Goal: Task Accomplishment & Management: Use online tool/utility

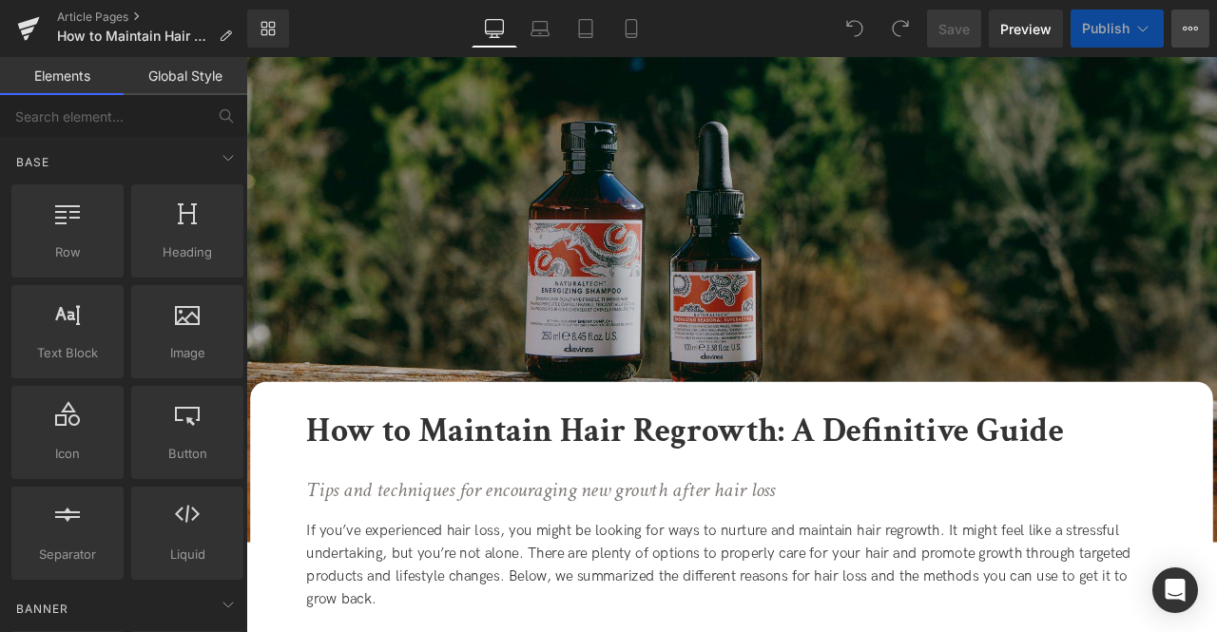
click at [1188, 29] on icon at bounding box center [1190, 29] width 5 height 4
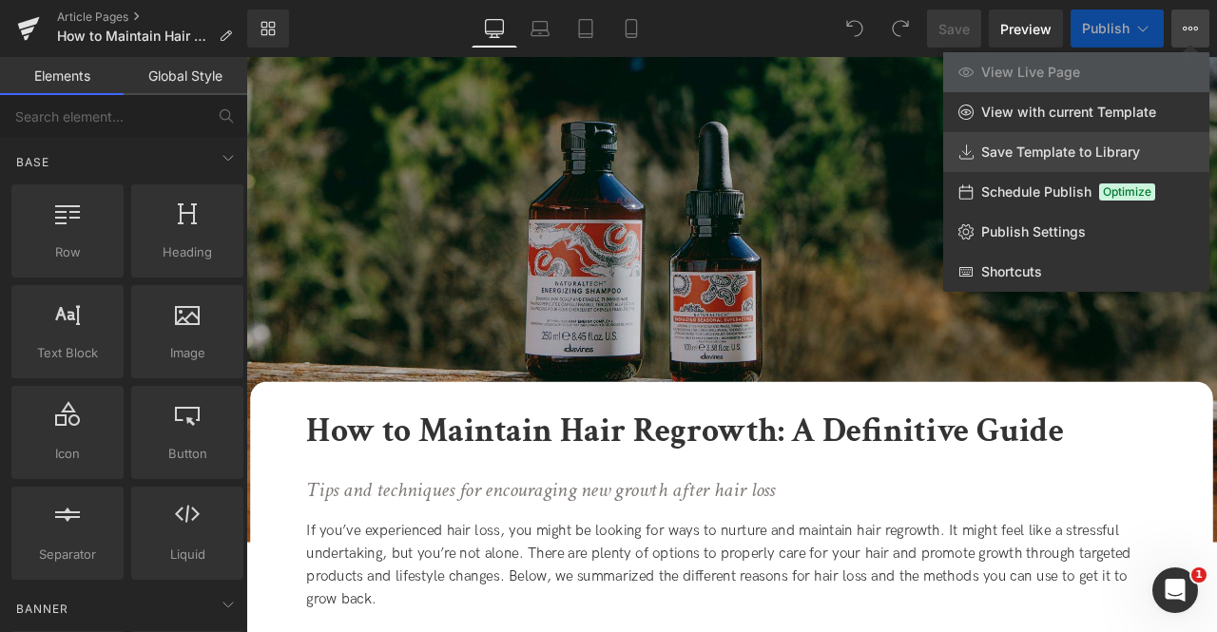
click at [1029, 154] on span "Save Template to Library" at bounding box center [1060, 152] width 159 height 17
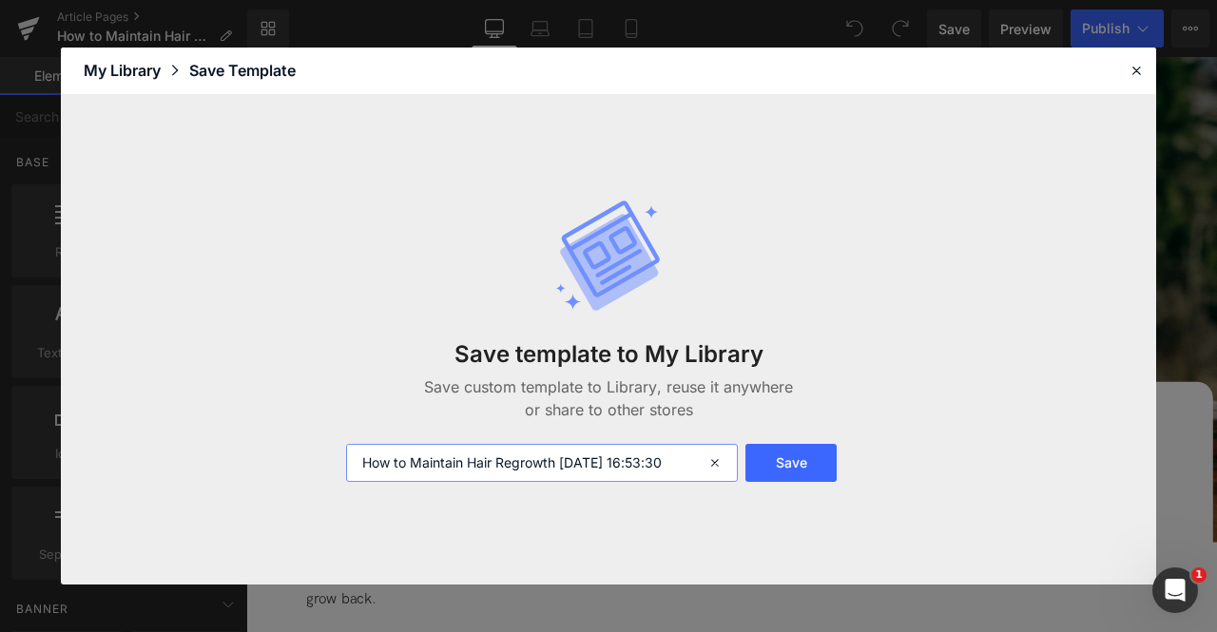
click at [358, 455] on input "How to Maintain Hair Regrowth [DATE] 16:53:30" at bounding box center [542, 463] width 392 height 38
type input "FOR CA: How to Maintain Hair Regrowth [DATE] 16:53:30"
click at [814, 464] on button "Save" at bounding box center [790, 463] width 91 height 38
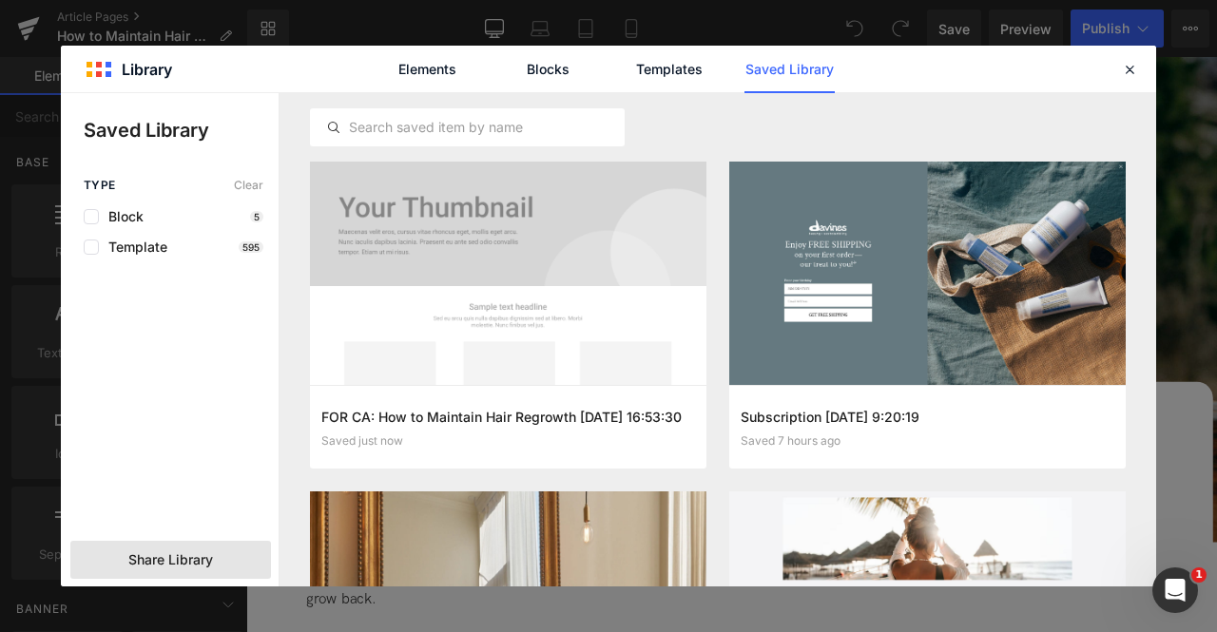
click at [177, 567] on span "Share Library" at bounding box center [170, 559] width 85 height 19
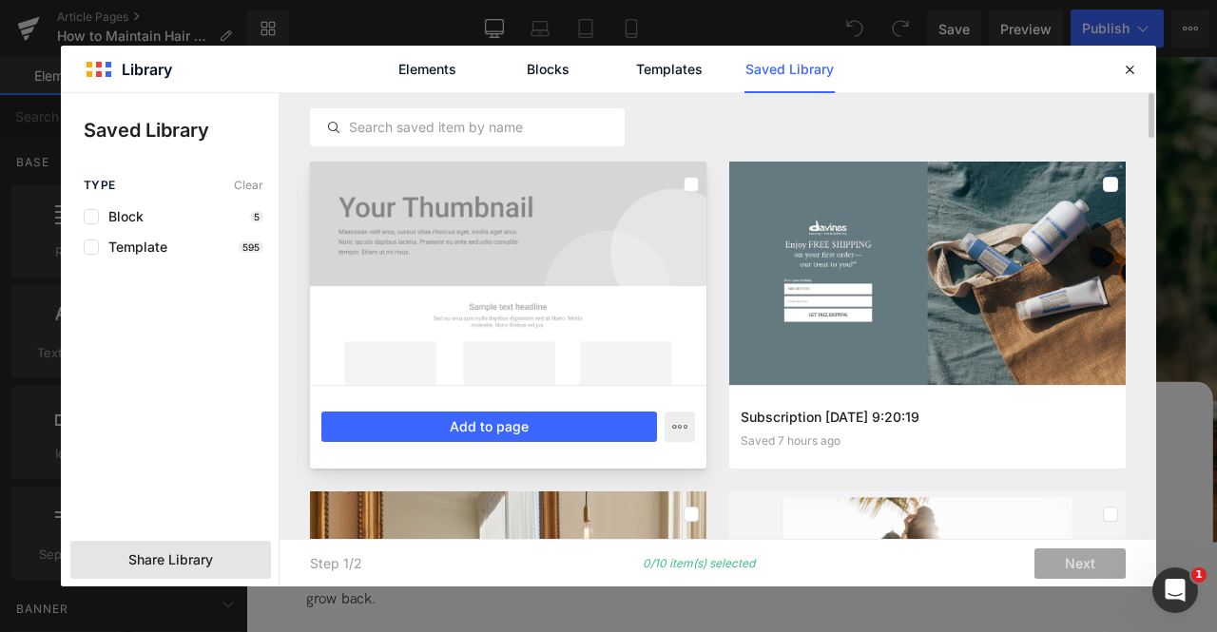
click at [671, 225] on div at bounding box center [508, 273] width 396 height 223
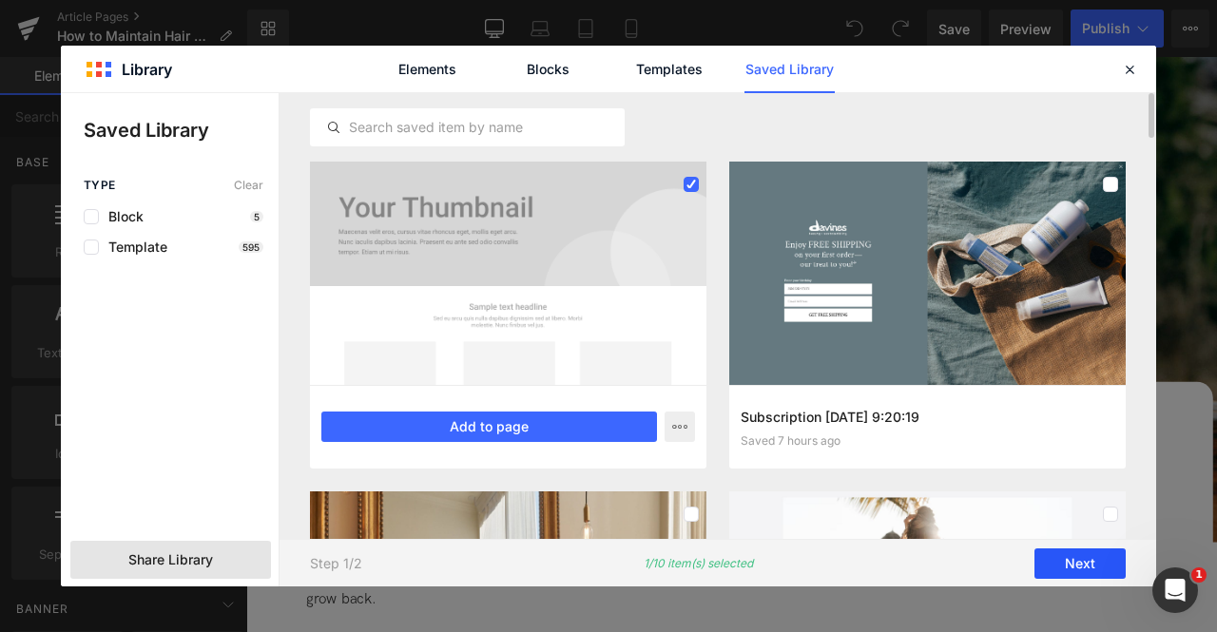
click at [1047, 565] on button "Next" at bounding box center [1079, 563] width 91 height 30
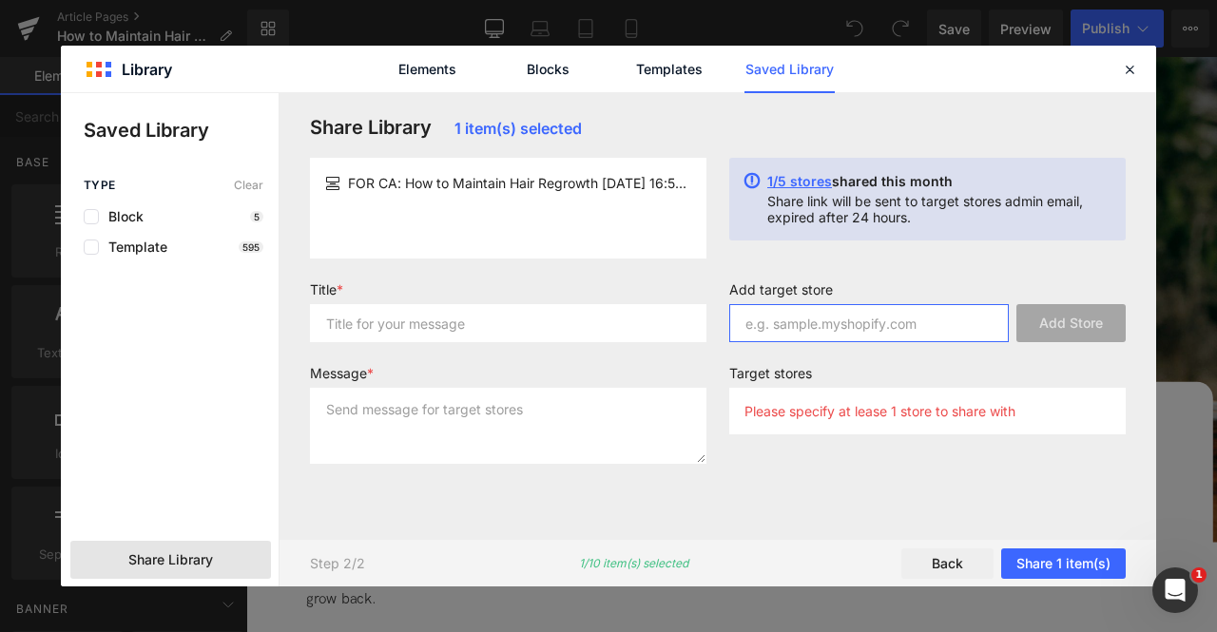
click at [762, 324] on input "text" at bounding box center [868, 323] width 279 height 38
paste input "[DOMAIN_NAME]"
type input "[DOMAIN_NAME]"
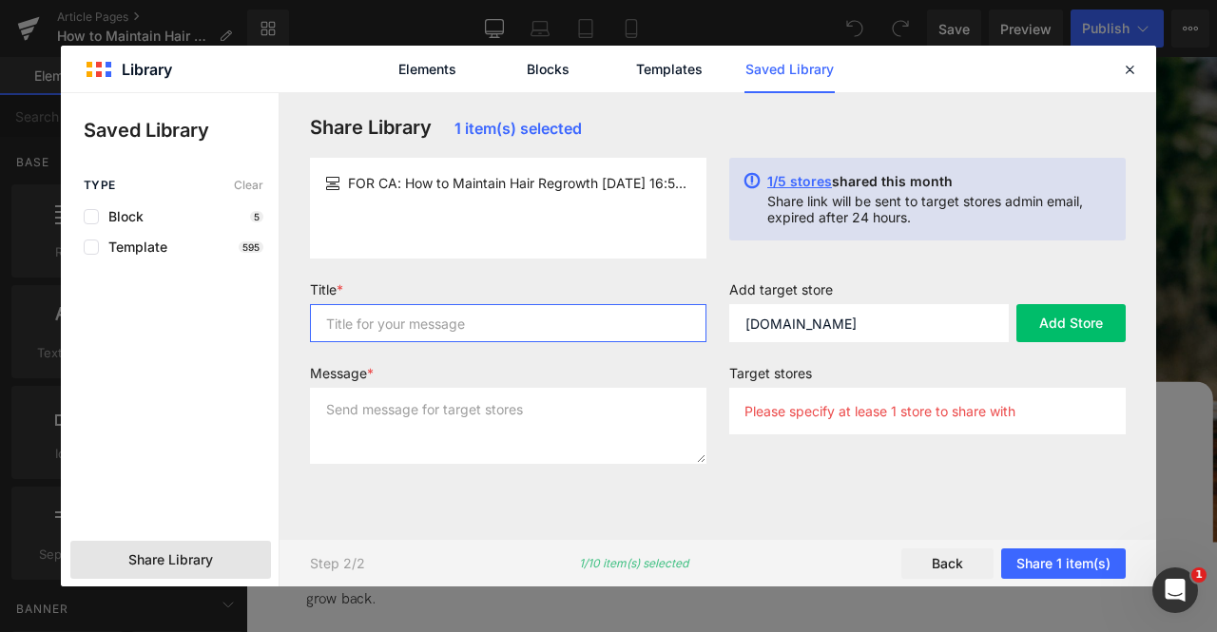
click at [625, 336] on input "text" at bounding box center [508, 323] width 396 height 38
type input "for liv"
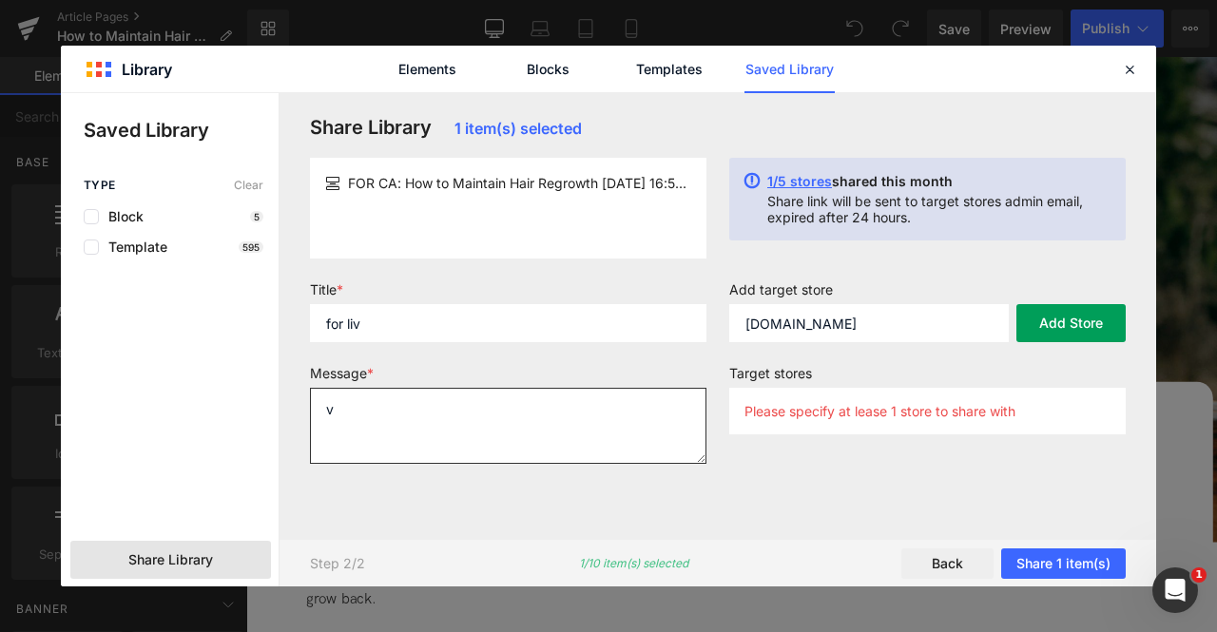
type textarea "v"
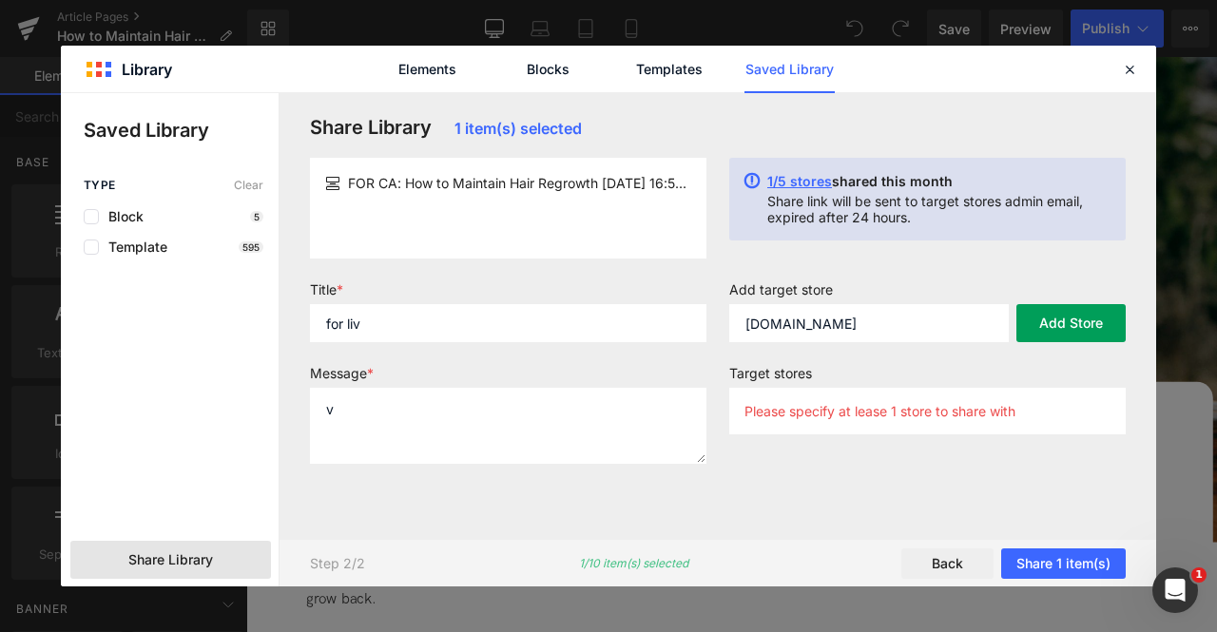
click at [1102, 331] on button "Add Store" at bounding box center [1070, 323] width 109 height 38
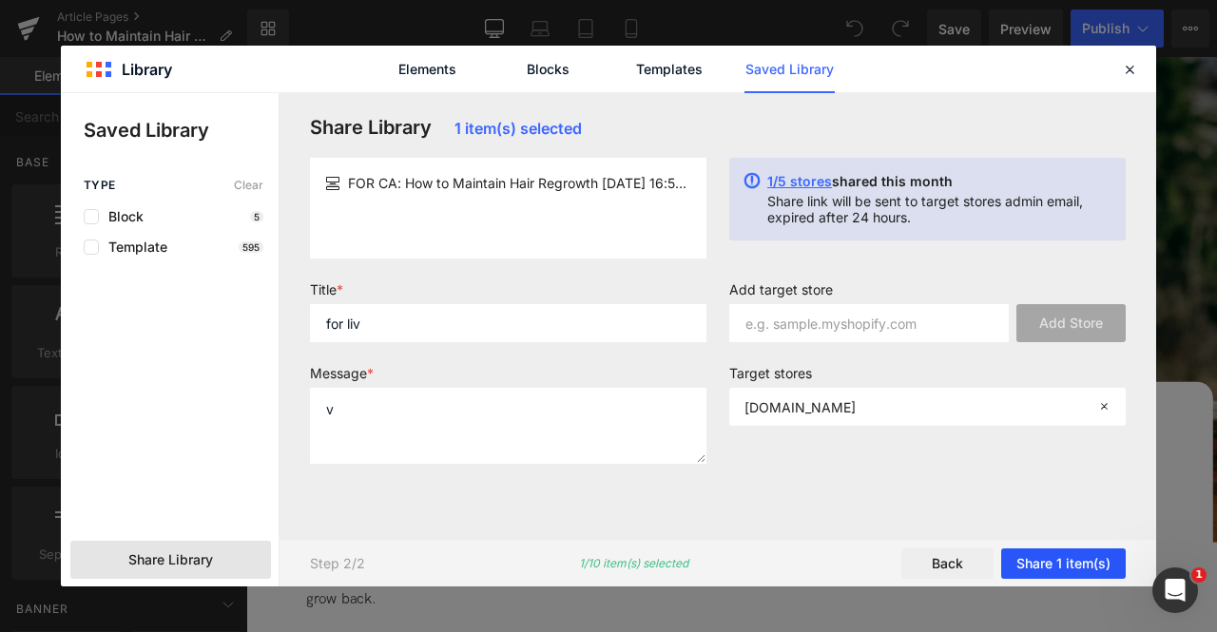
click at [1061, 562] on button "Share 1 item(s)" at bounding box center [1063, 563] width 125 height 30
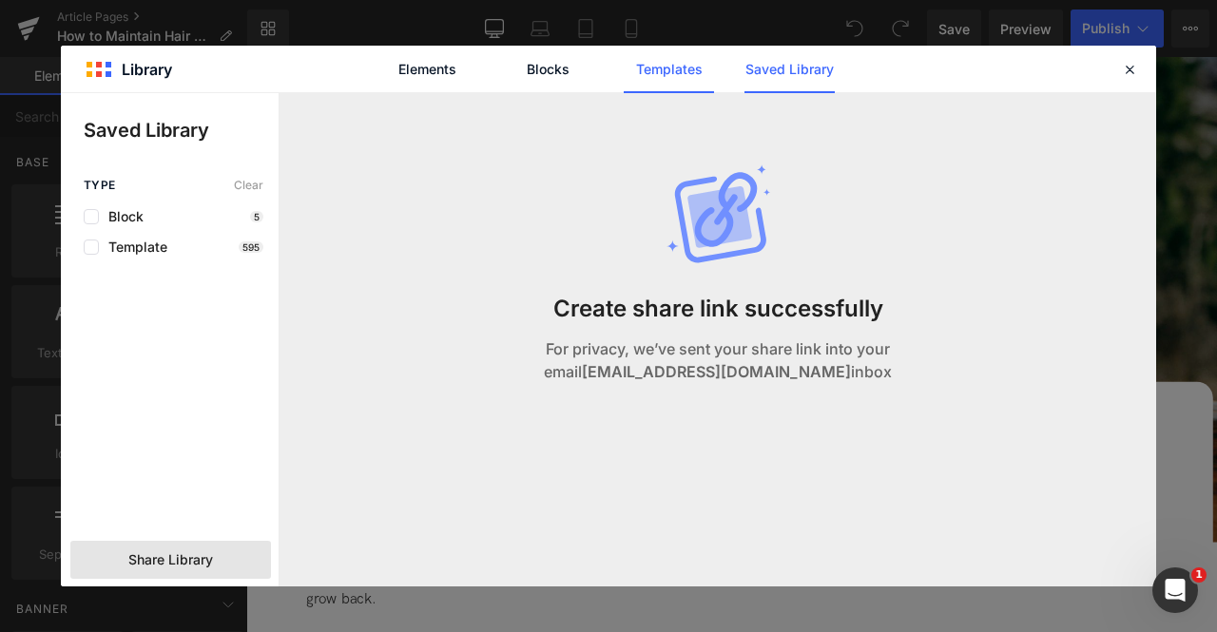
click at [658, 69] on link "Templates" at bounding box center [668, 70] width 90 height 48
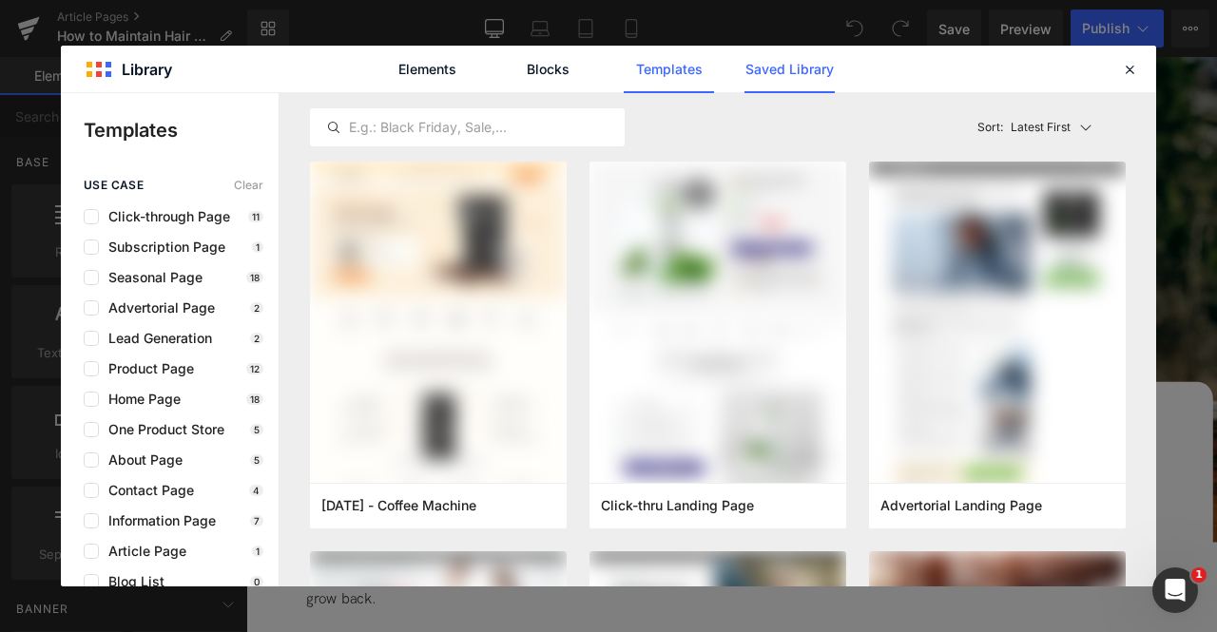
click at [0, 0] on link "Saved Library" at bounding box center [0, 0] width 0 height 0
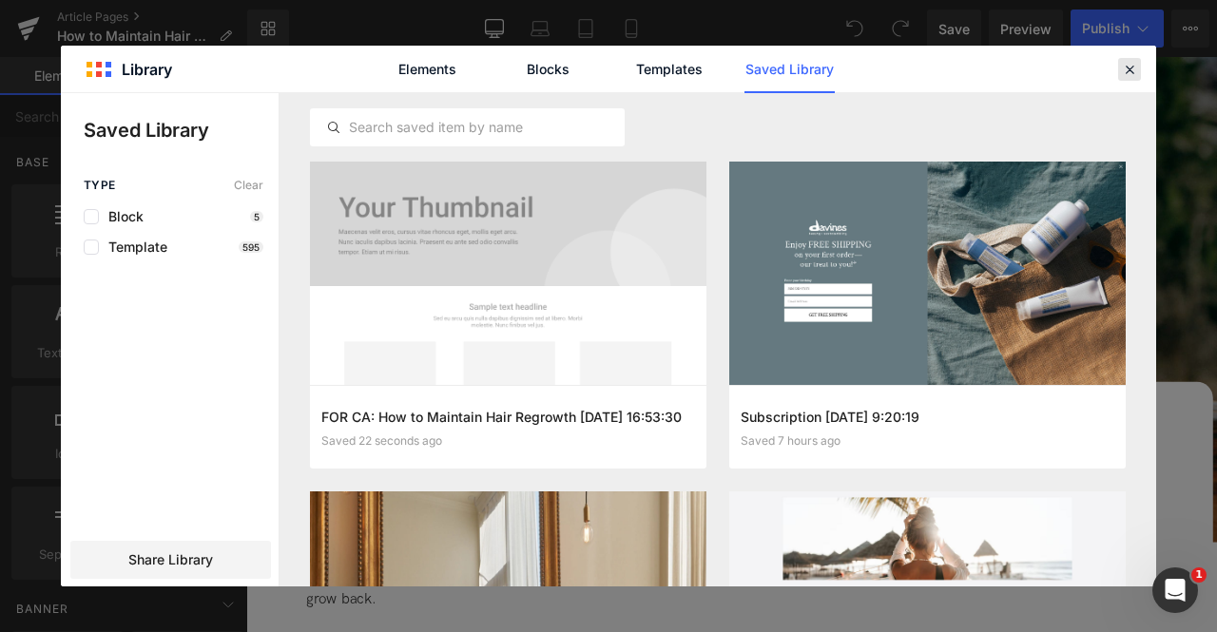
click at [1131, 66] on icon at bounding box center [1129, 69] width 17 height 17
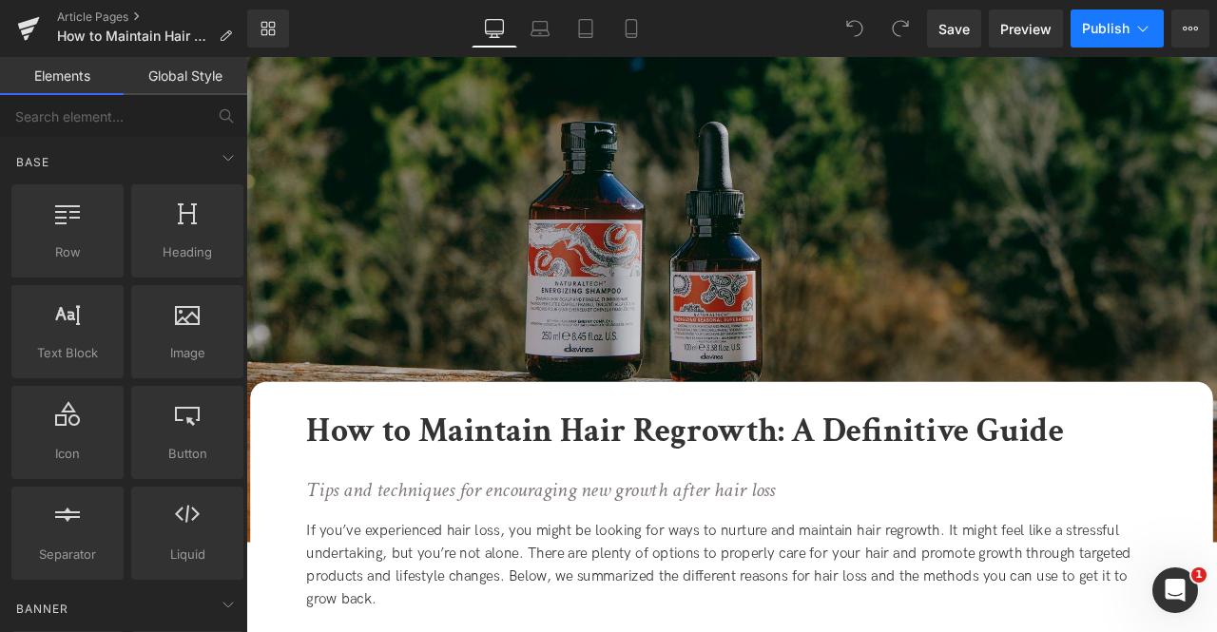
click at [1139, 38] on button "Publish" at bounding box center [1116, 29] width 93 height 38
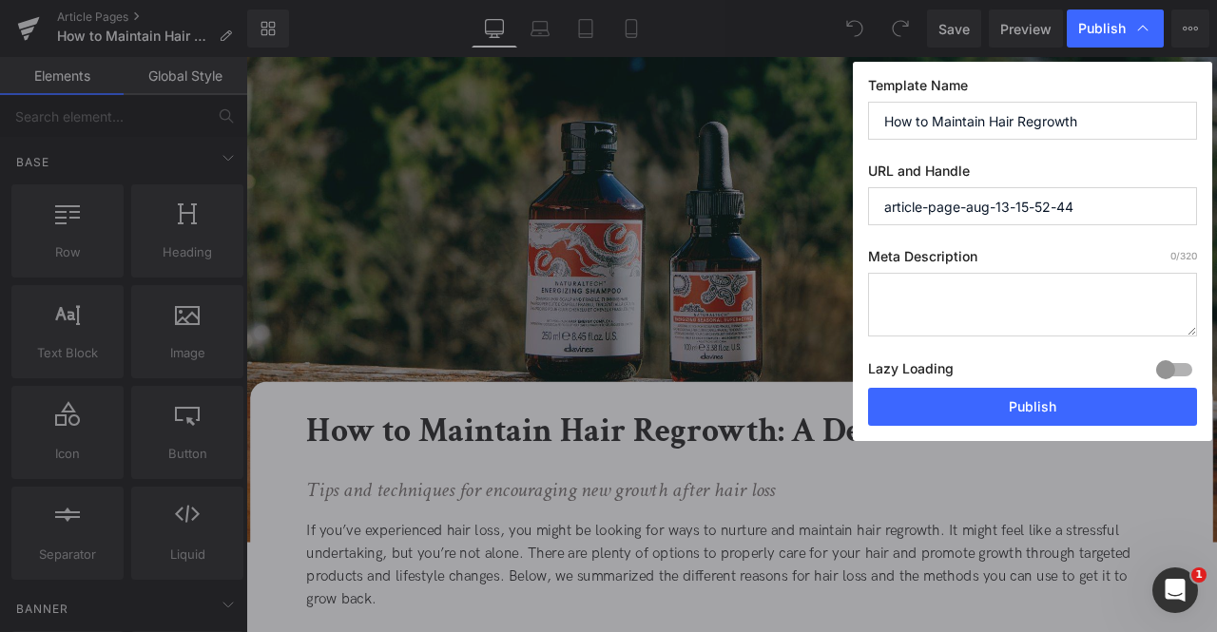
click at [1045, 203] on input "article-page-aug-13-15-52-44" at bounding box center [1032, 206] width 329 height 38
paste input "[DOMAIN_NAME]"
paste input "how-to-maintain-hair-regrowth"
type input "how-to-maintain-hair-regrowth"
click at [941, 286] on textarea at bounding box center [1032, 305] width 329 height 64
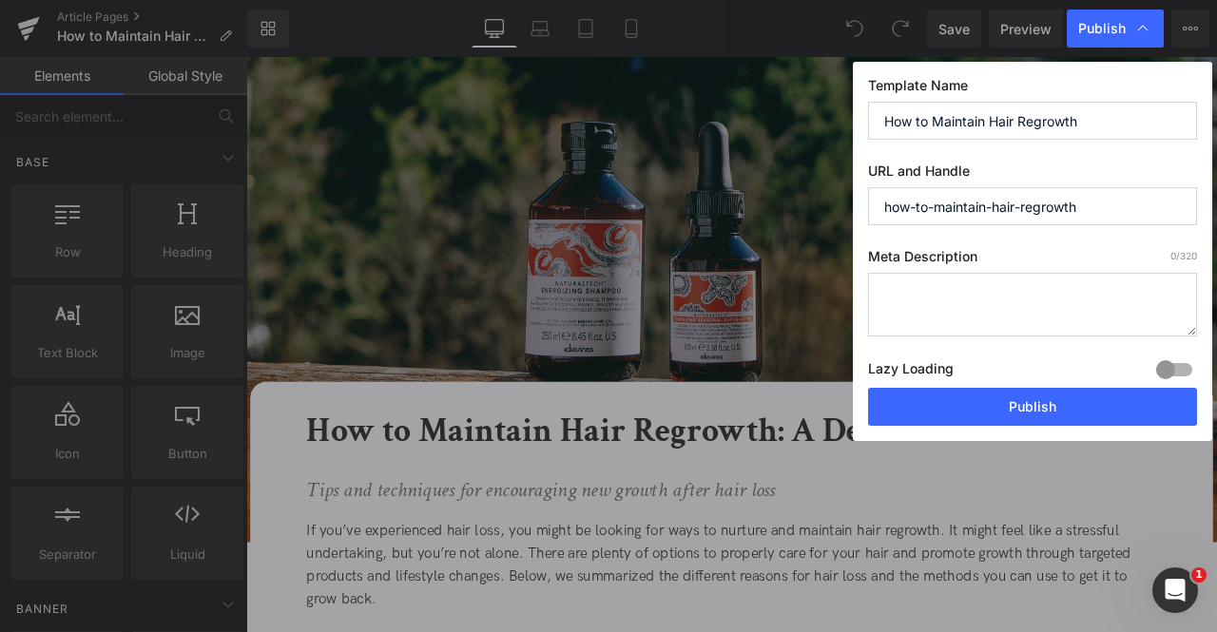
paste textarea "Discover how to maintain hair regrowth with gentle care, nourishing products, a…"
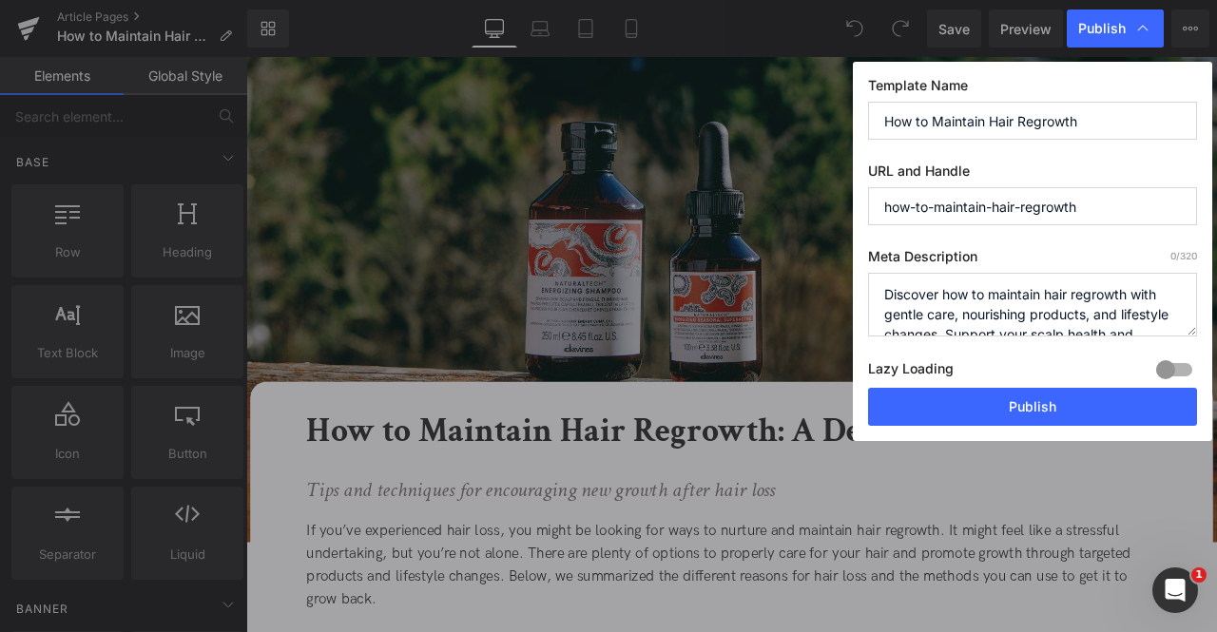
scroll to position [27, 0]
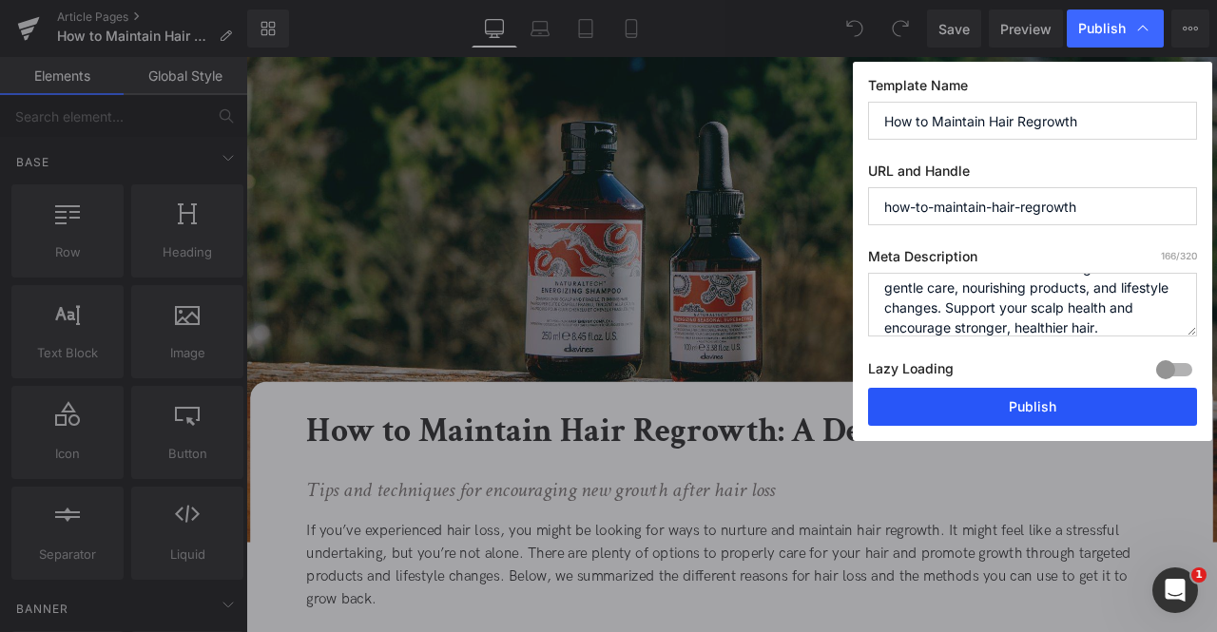
type textarea "Discover how to maintain hair regrowth with gentle care, nourishing products, a…"
drag, startPoint x: 950, startPoint y: 405, endPoint x: 684, endPoint y: 490, distance: 279.5
click at [950, 405] on button "Publish" at bounding box center [1032, 407] width 329 height 38
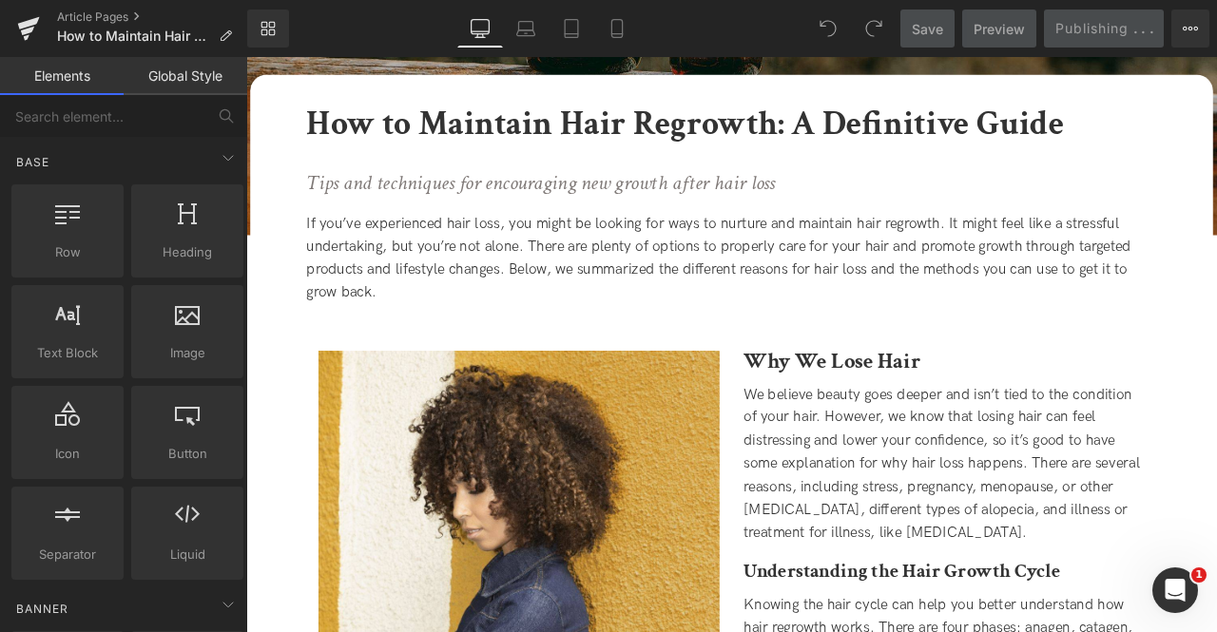
scroll to position [0, 0]
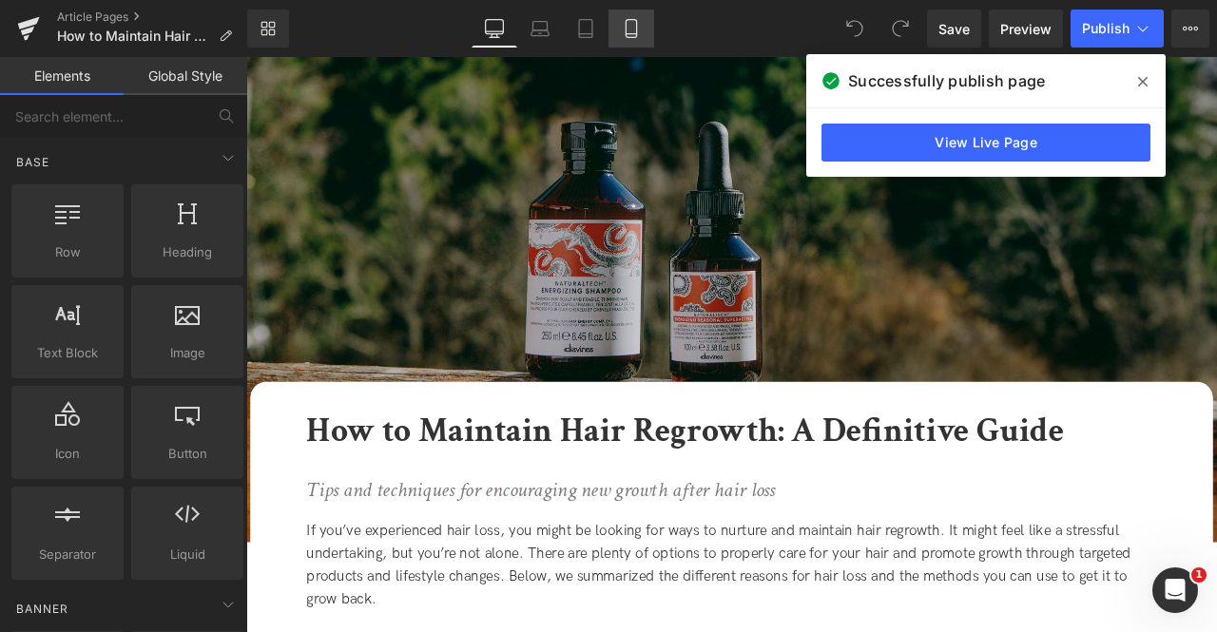
click at [628, 25] on icon at bounding box center [631, 28] width 19 height 19
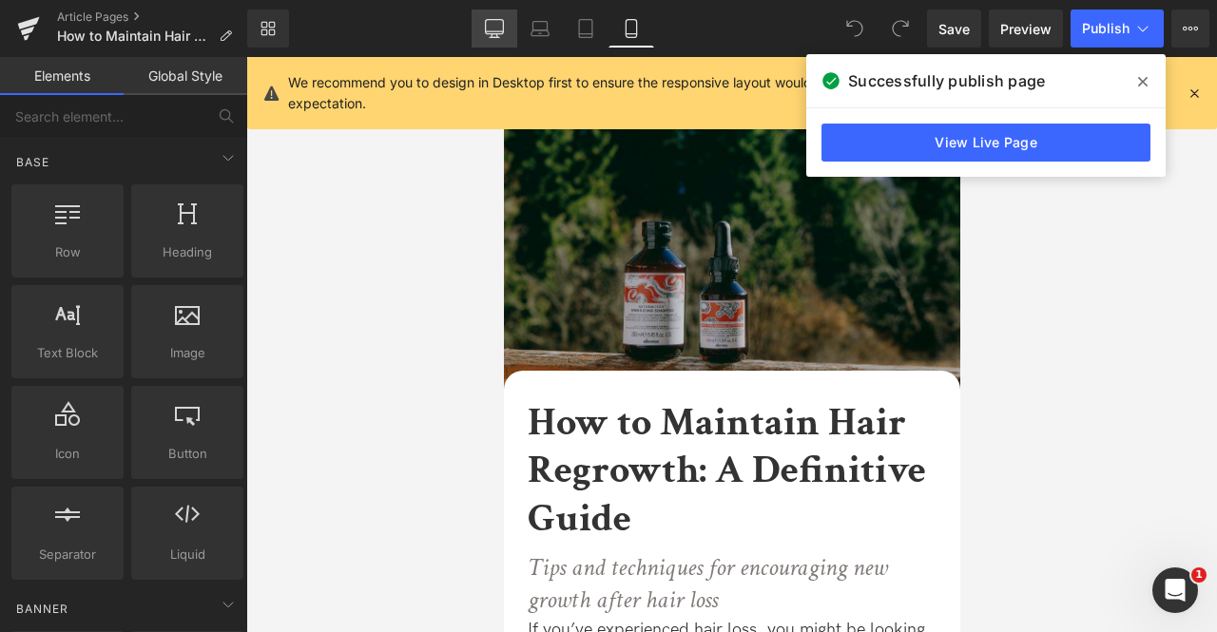
click at [492, 28] on icon at bounding box center [494, 28] width 19 height 19
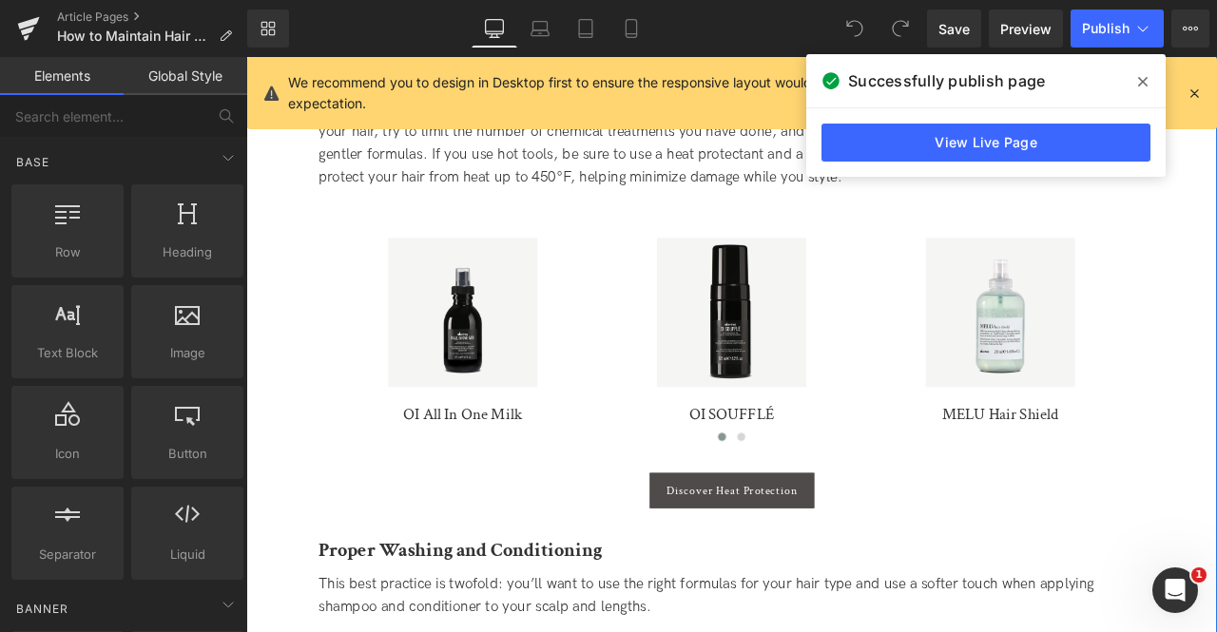
scroll to position [1663, 0]
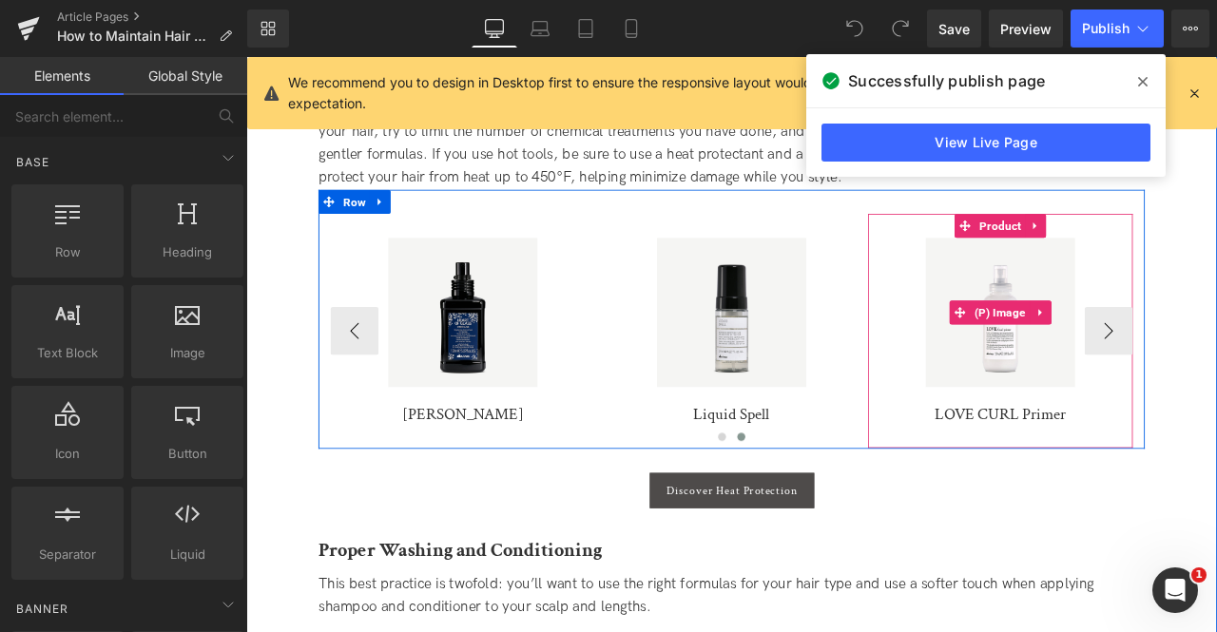
click at [1216, 376] on div "Sale Off" at bounding box center [1139, 360] width 295 height 177
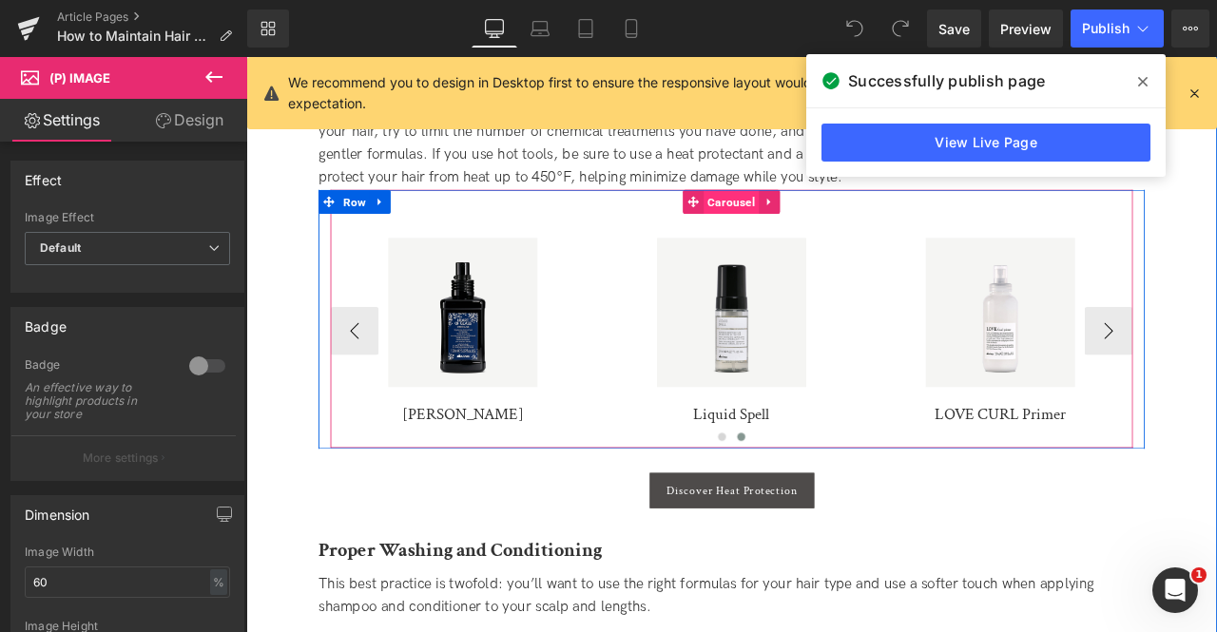
click at [825, 233] on span "Carousel" at bounding box center [821, 229] width 66 height 29
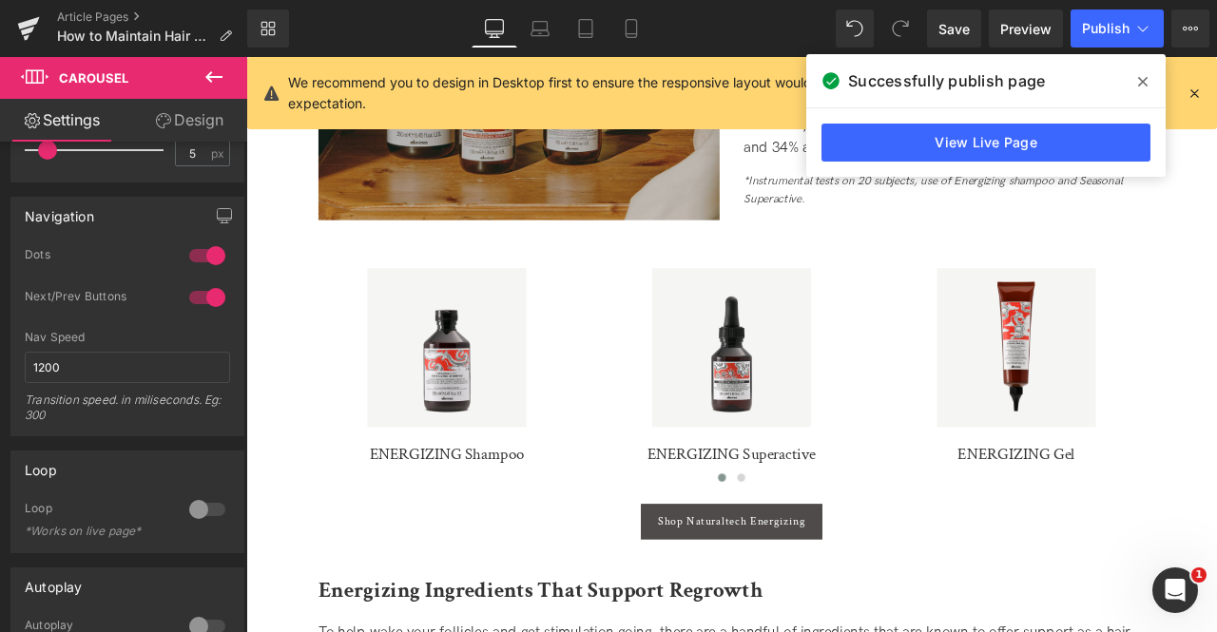
scroll to position [2809, 0]
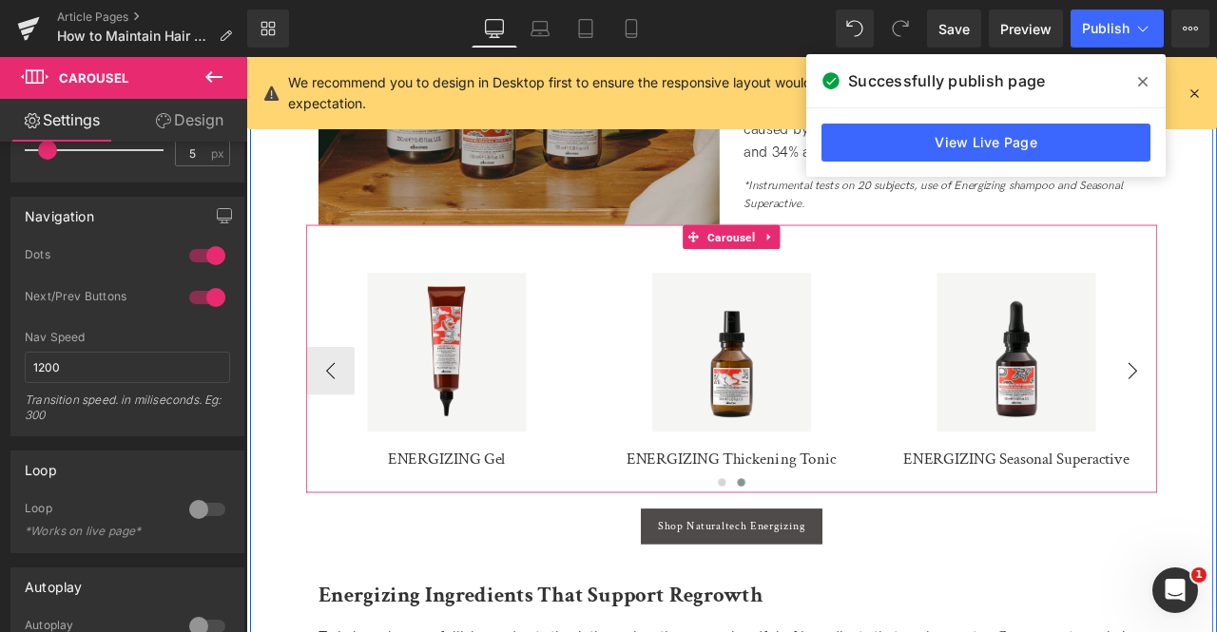
click at [1216, 439] on div "Sale Off" at bounding box center [1159, 407] width 314 height 188
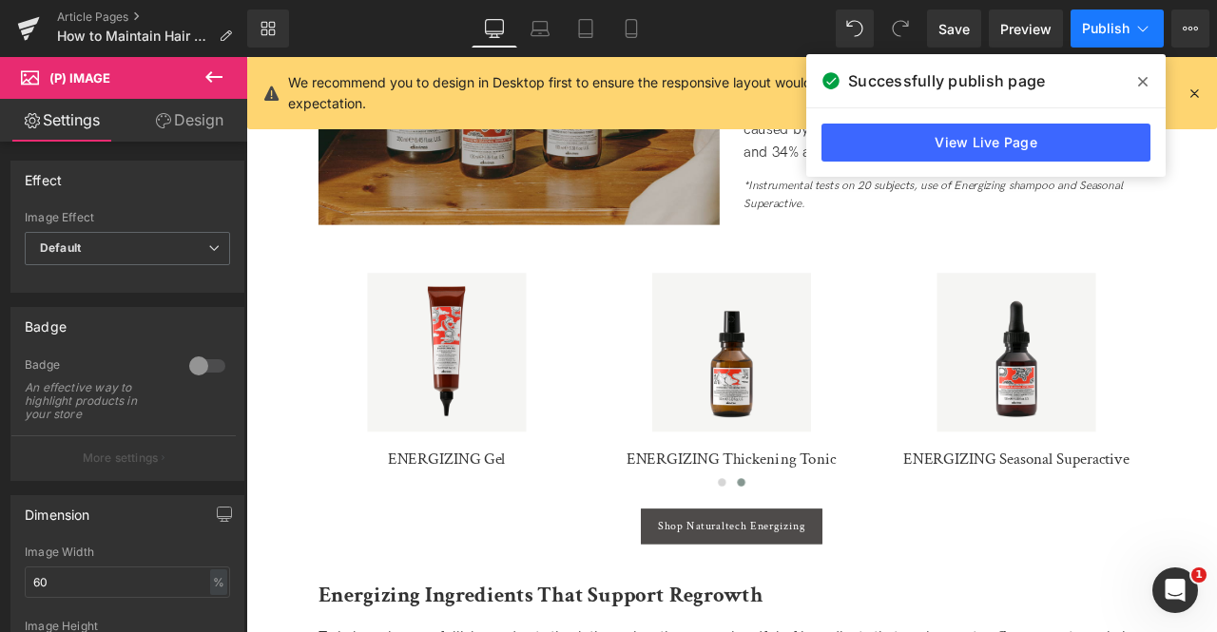
click at [1134, 22] on icon at bounding box center [1142, 28] width 19 height 19
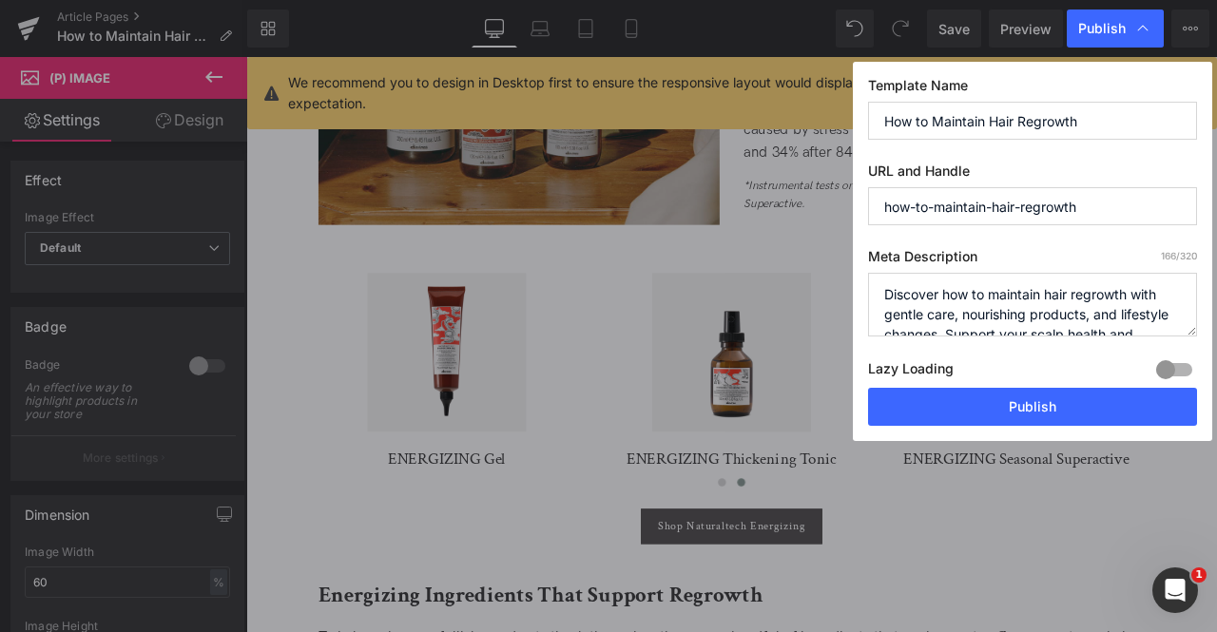
click at [1112, 201] on input "how-to-maintain-hair-regrowth" at bounding box center [1032, 206] width 329 height 38
click at [1095, 125] on input "How to Maintain Hair Regrowth" at bounding box center [1032, 121] width 329 height 38
